Goal: Information Seeking & Learning: Learn about a topic

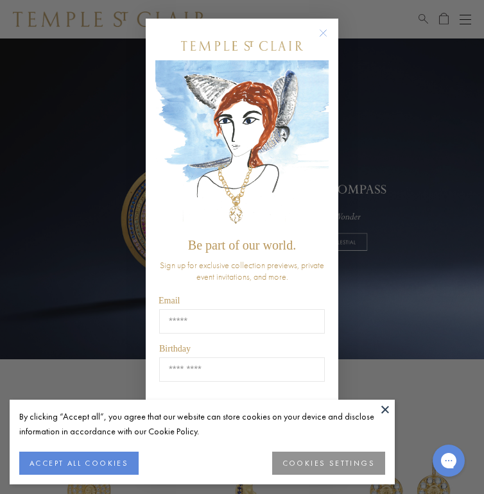
click at [323, 31] on circle "Close dialog" at bounding box center [323, 33] width 15 height 15
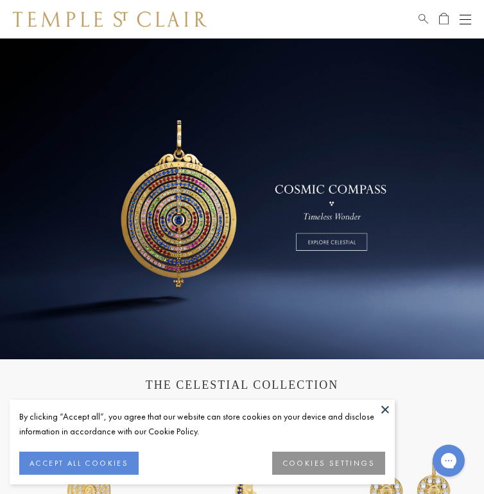
click at [466, 19] on div "Open navigation" at bounding box center [466, 19] width 12 height 1
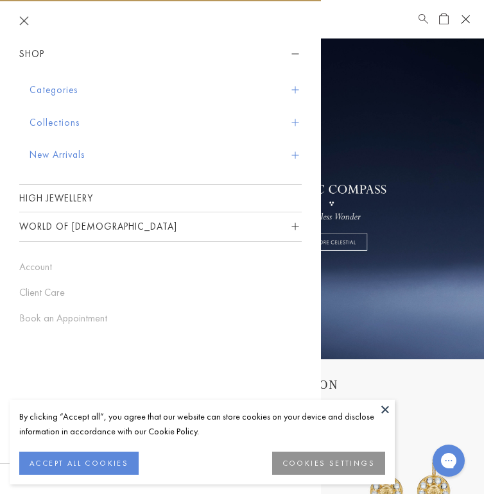
click at [69, 118] on button "Collections" at bounding box center [166, 123] width 272 height 33
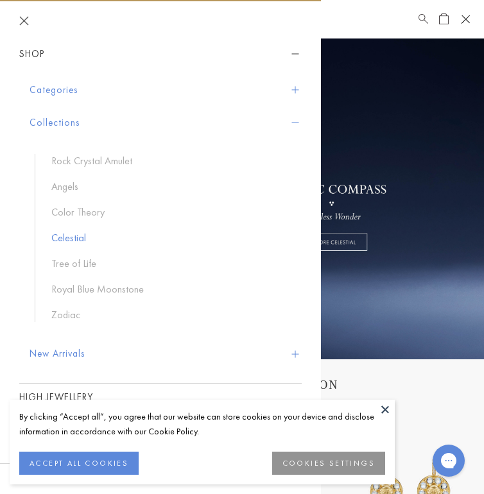
click at [67, 236] on link "Celestial" at bounding box center [170, 238] width 238 height 14
click at [80, 259] on link "Tree of Life" at bounding box center [170, 264] width 238 height 14
click at [64, 186] on link "Angels" at bounding box center [170, 187] width 238 height 14
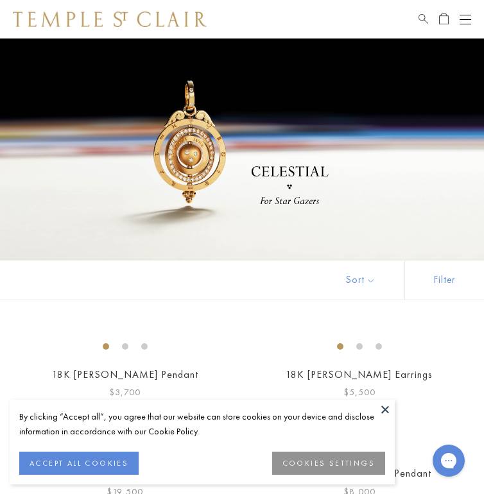
scroll to position [2, 0]
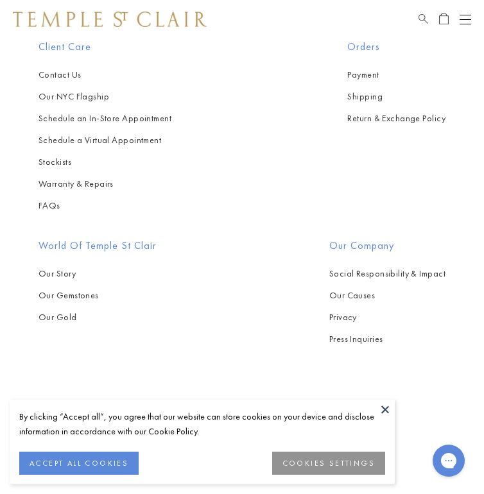
scroll to position [8845, 0]
click at [383, 410] on button at bounding box center [385, 409] width 19 height 19
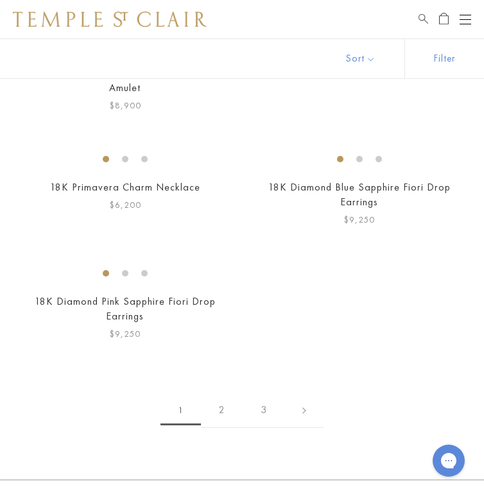
scroll to position [2987, 0]
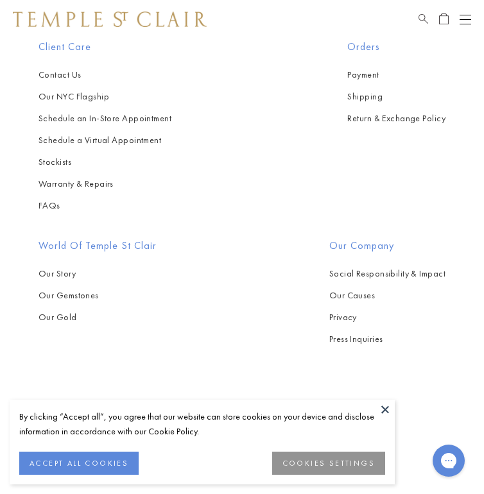
scroll to position [1399, 0]
click at [0, 0] on img at bounding box center [0, 0] width 0 height 0
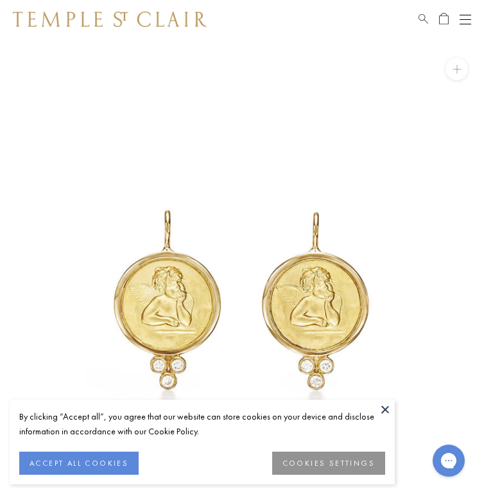
scroll to position [2, 0]
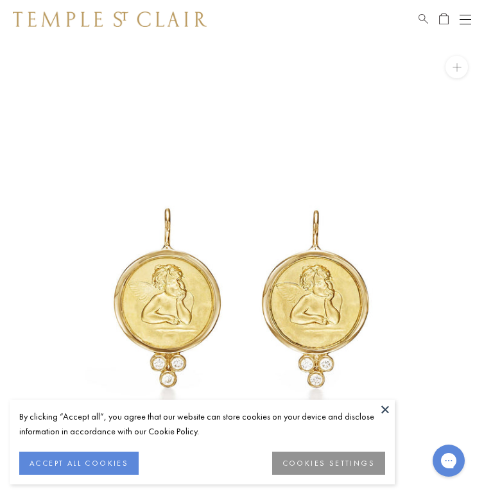
click at [384, 407] on button at bounding box center [385, 409] width 19 height 19
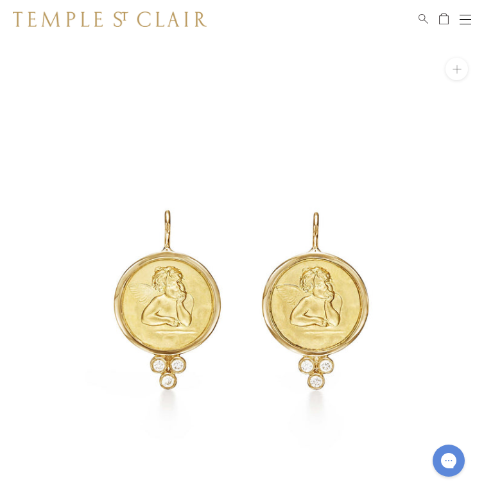
scroll to position [0, 0]
